Goal: Use online tool/utility: Utilize a website feature to perform a specific function

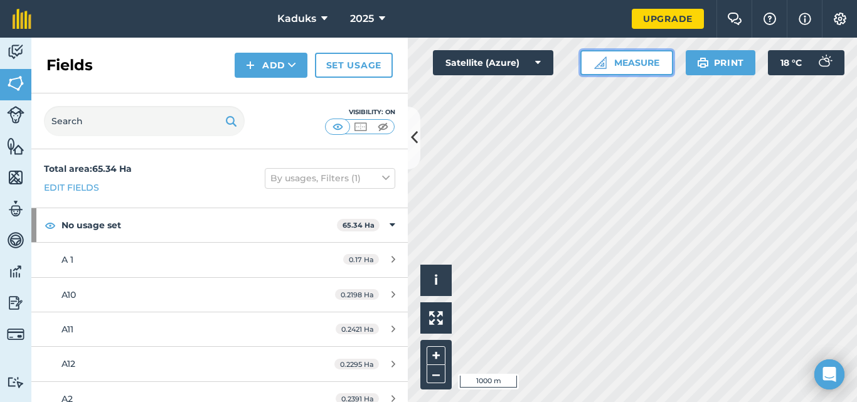
click at [622, 65] on button "Measure" at bounding box center [626, 62] width 93 height 25
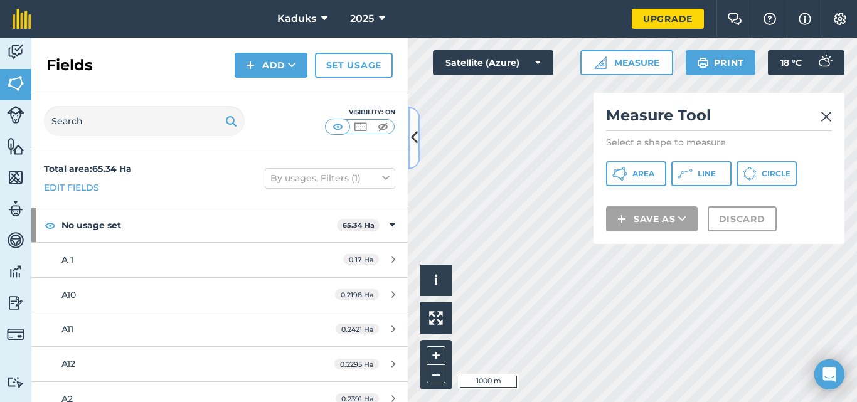
click at [417, 138] on icon at bounding box center [414, 138] width 7 height 22
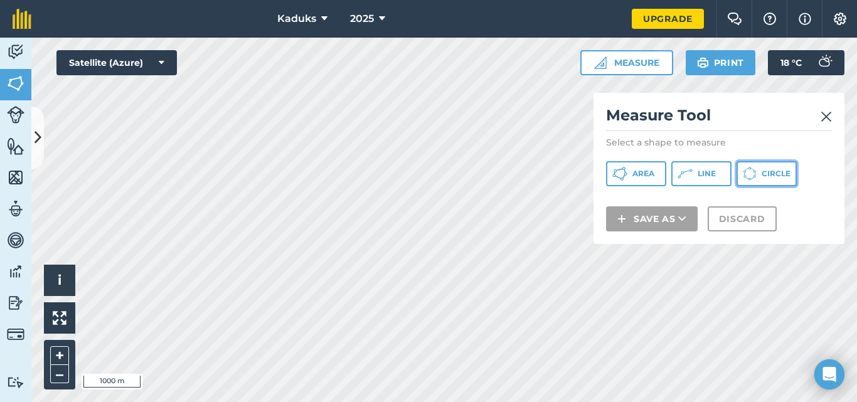
click at [767, 178] on span "Circle" at bounding box center [776, 174] width 29 height 10
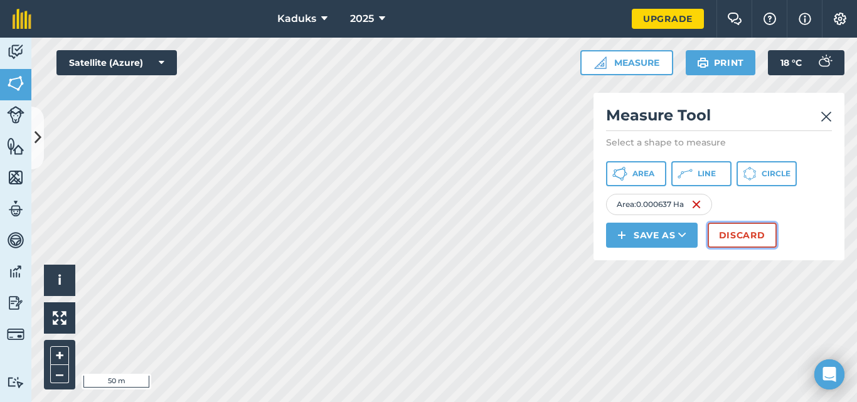
click at [722, 234] on button "Discard" at bounding box center [742, 235] width 69 height 25
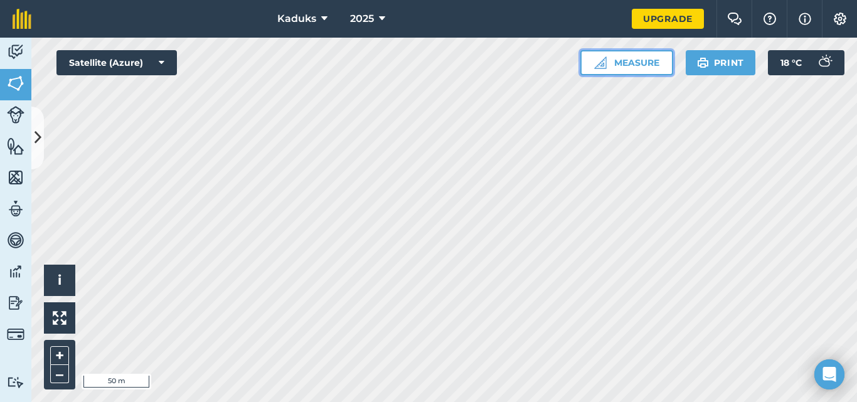
click at [637, 62] on button "Measure" at bounding box center [626, 62] width 93 height 25
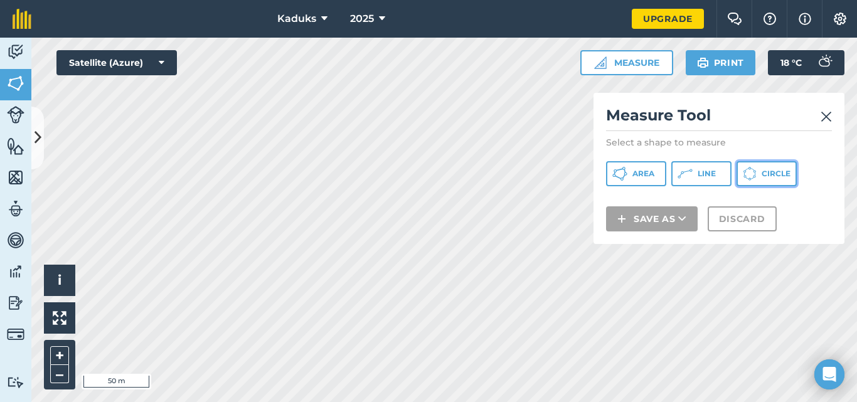
click at [764, 176] on span "Circle" at bounding box center [776, 174] width 29 height 10
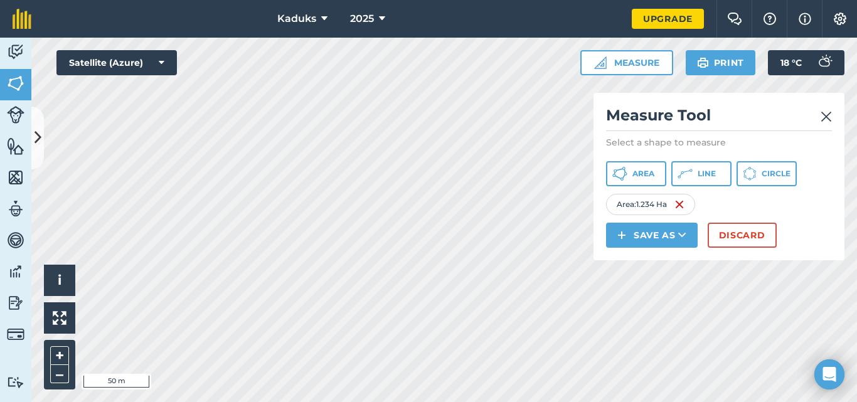
click at [648, 206] on div "Area : 1.234 Ha" at bounding box center [650, 204] width 89 height 21
drag, startPoint x: 655, startPoint y: 205, endPoint x: 644, endPoint y: 206, distance: 10.7
click at [644, 206] on div "Area : 1.234 Ha" at bounding box center [650, 204] width 89 height 21
click at [743, 241] on button "Discard" at bounding box center [742, 235] width 69 height 25
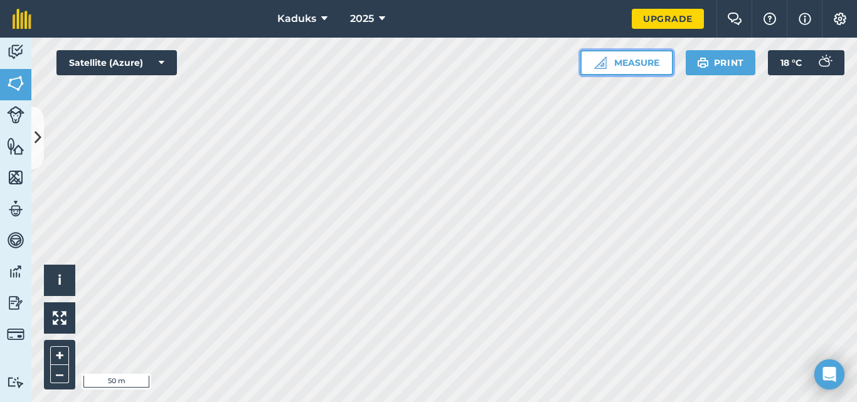
click at [637, 65] on button "Measure" at bounding box center [626, 62] width 93 height 25
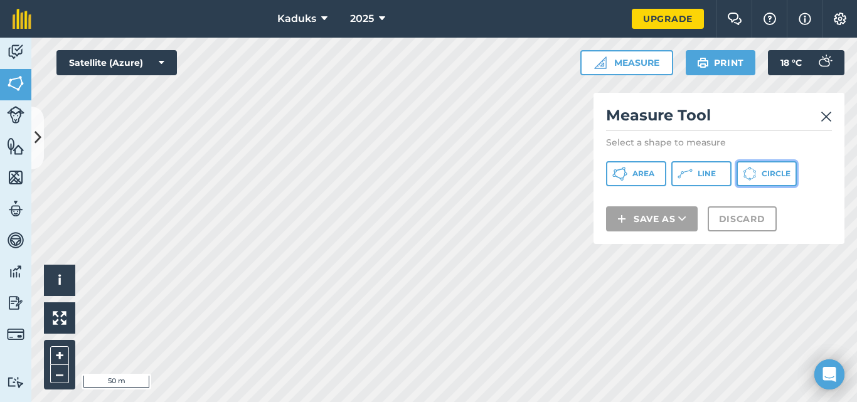
click at [782, 178] on span "Circle" at bounding box center [776, 174] width 29 height 10
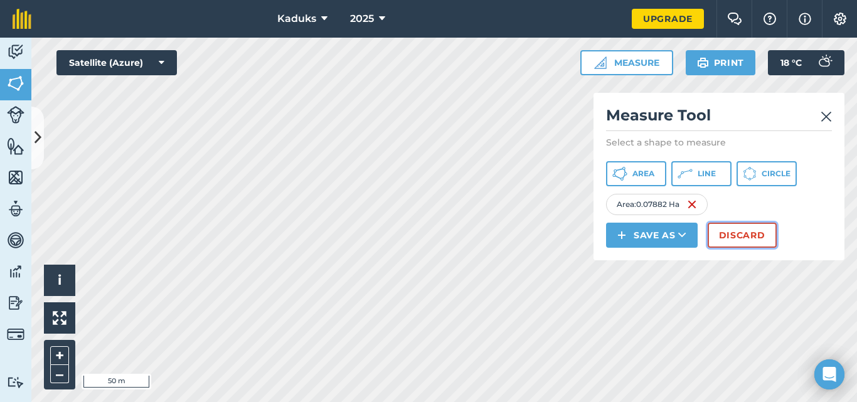
click at [742, 236] on button "Discard" at bounding box center [742, 235] width 69 height 25
